Goal: Navigation & Orientation: Go to known website

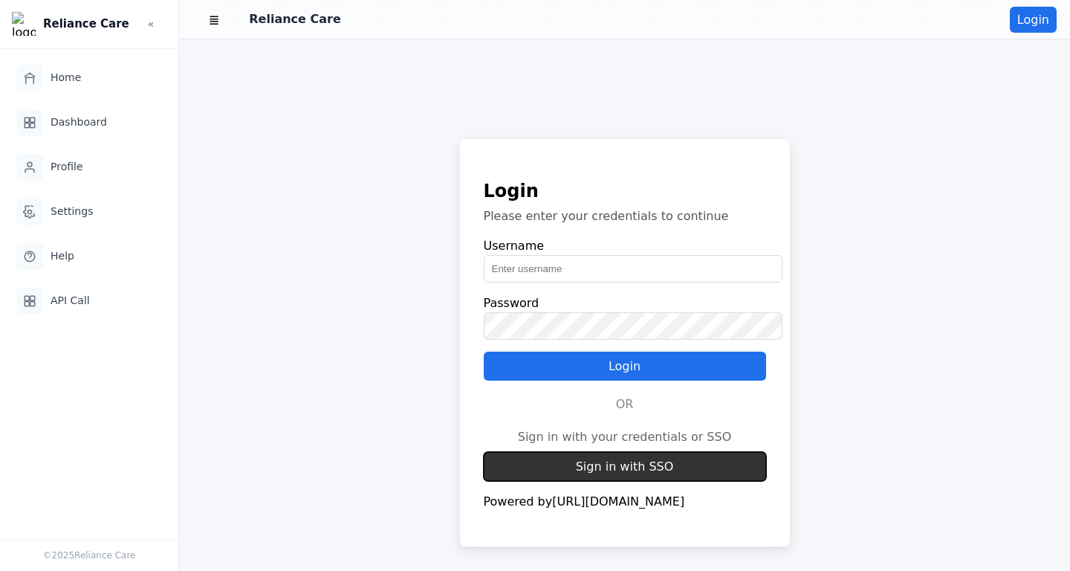
click at [619, 455] on button "Sign in with SSO" at bounding box center [625, 466] width 282 height 29
